Goal: Find specific page/section: Find specific page/section

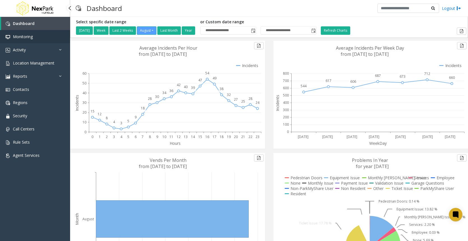
click at [26, 36] on span "Monitoring" at bounding box center [23, 36] width 20 height 5
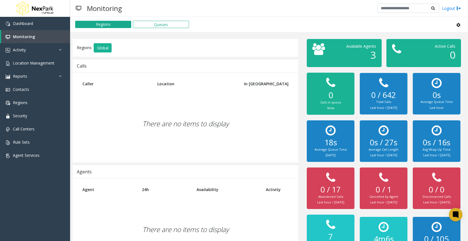
scroll to position [29, 0]
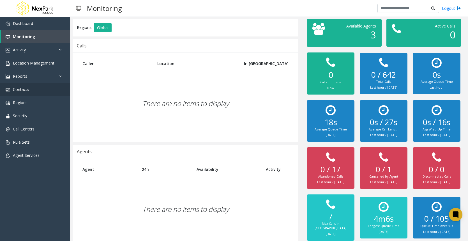
scroll to position [29, 0]
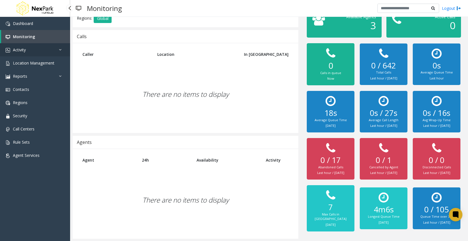
click at [21, 50] on span "Activity" at bounding box center [19, 49] width 13 height 5
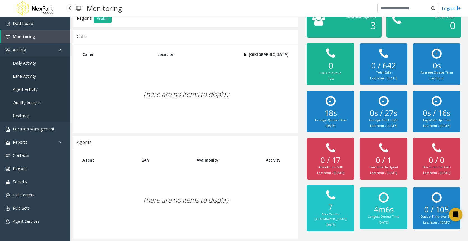
click at [35, 59] on link "Daily Activity" at bounding box center [35, 62] width 70 height 13
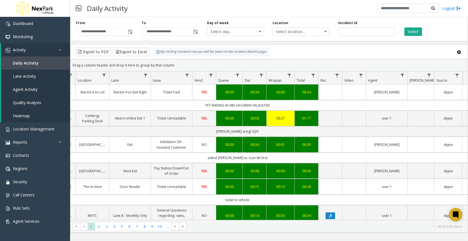
scroll to position [0, 121]
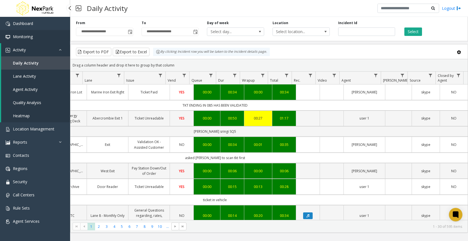
click at [36, 32] on link "Monitoring" at bounding box center [35, 36] width 70 height 13
